Goal: Transaction & Acquisition: Purchase product/service

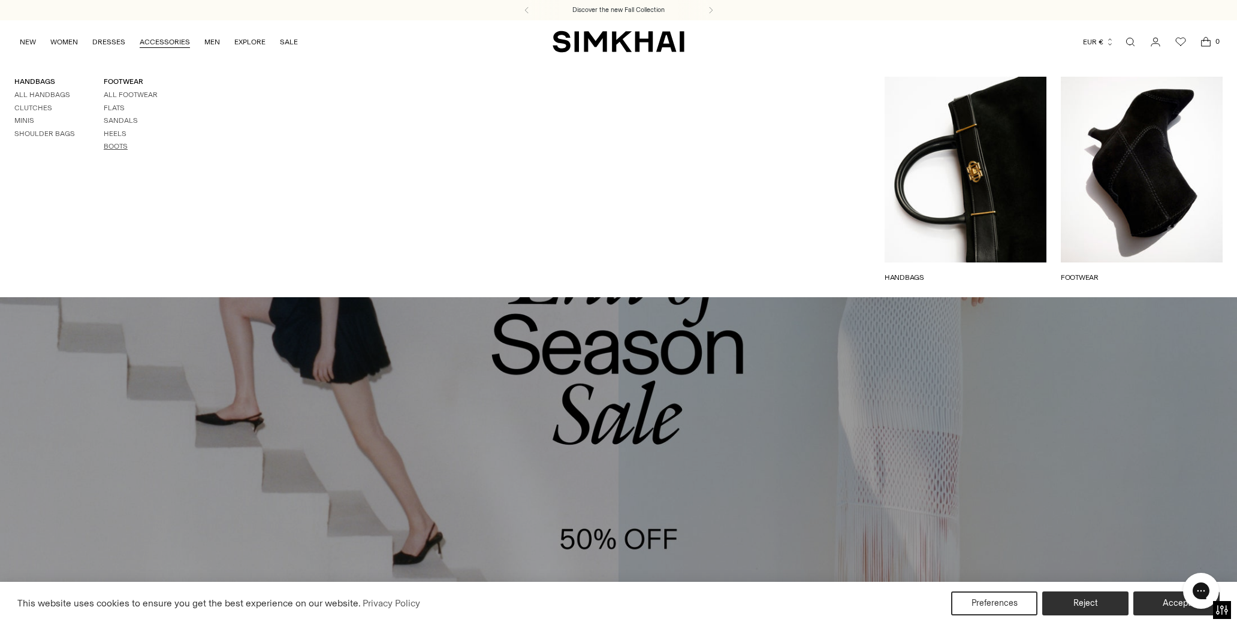
click at [117, 144] on link "Boots" at bounding box center [116, 146] width 24 height 8
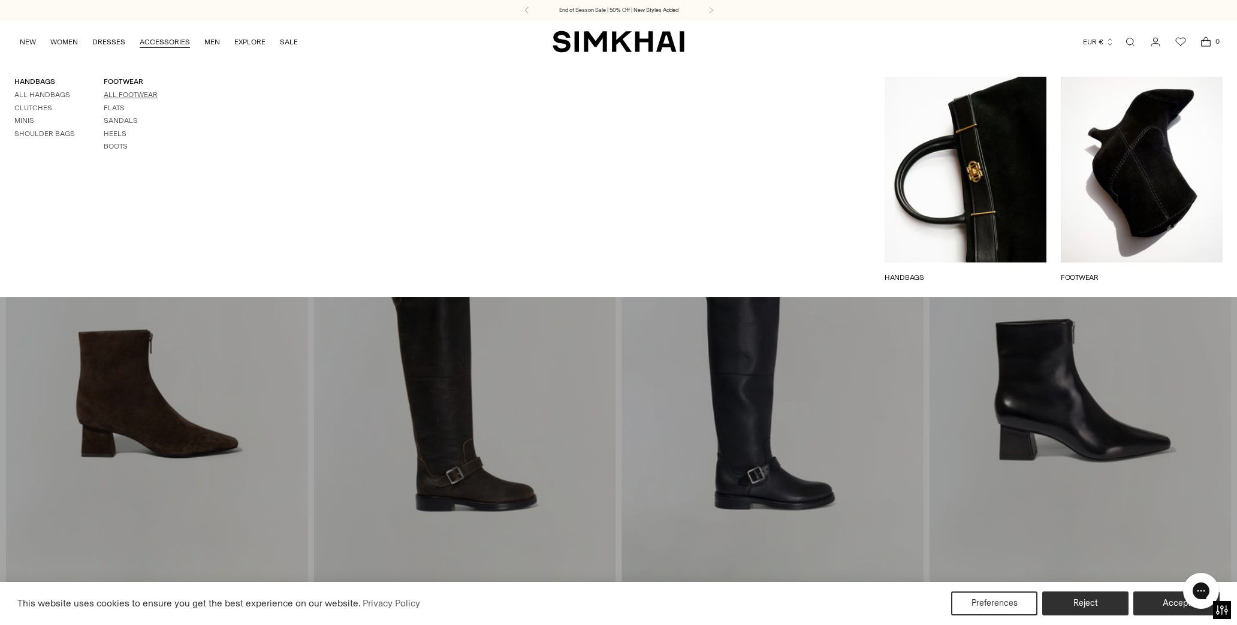
click at [135, 90] on link "All Footwear" at bounding box center [131, 94] width 54 height 8
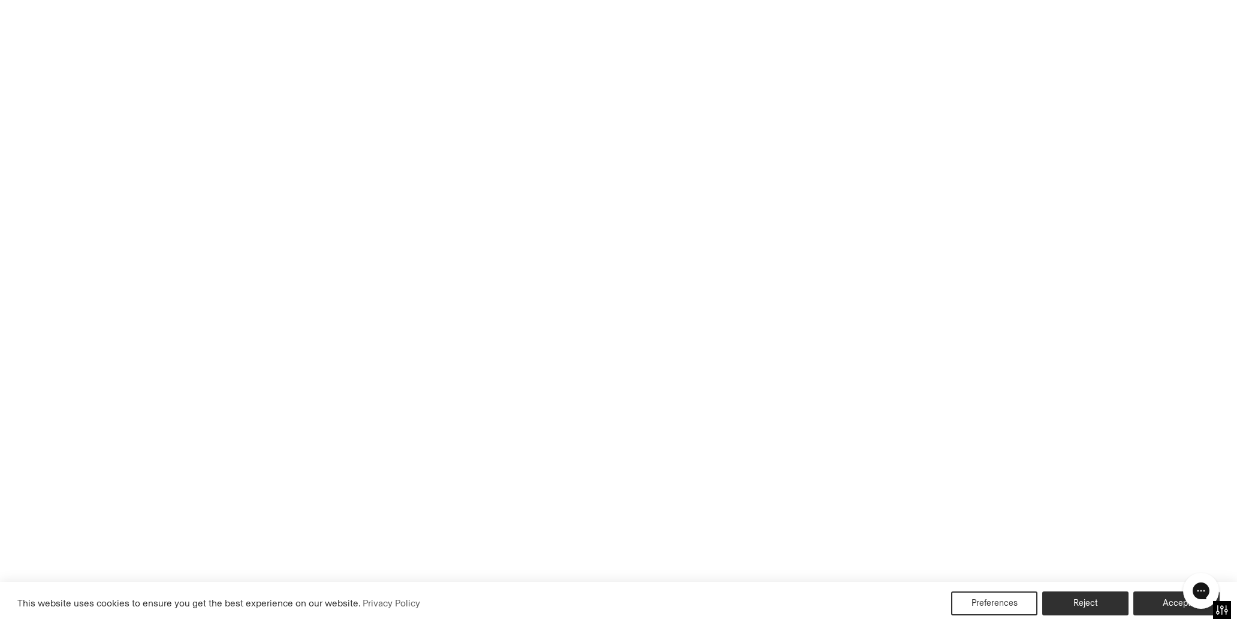
scroll to position [7, 0]
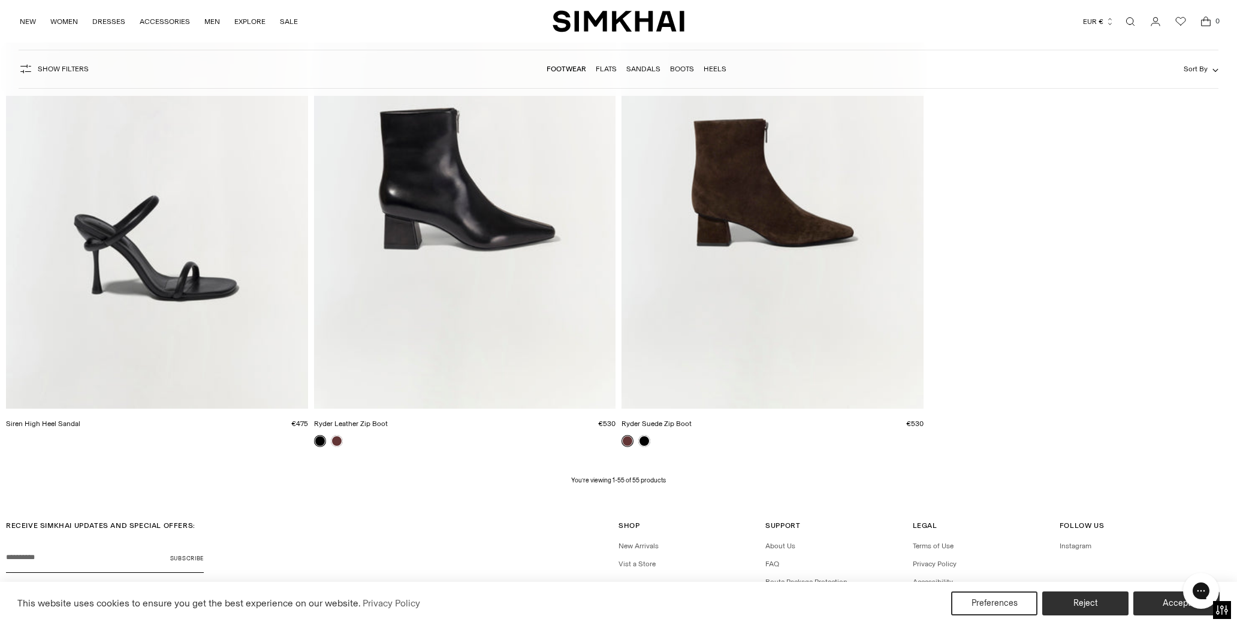
scroll to position [6958, 0]
